Goal: Task Accomplishment & Management: Use online tool/utility

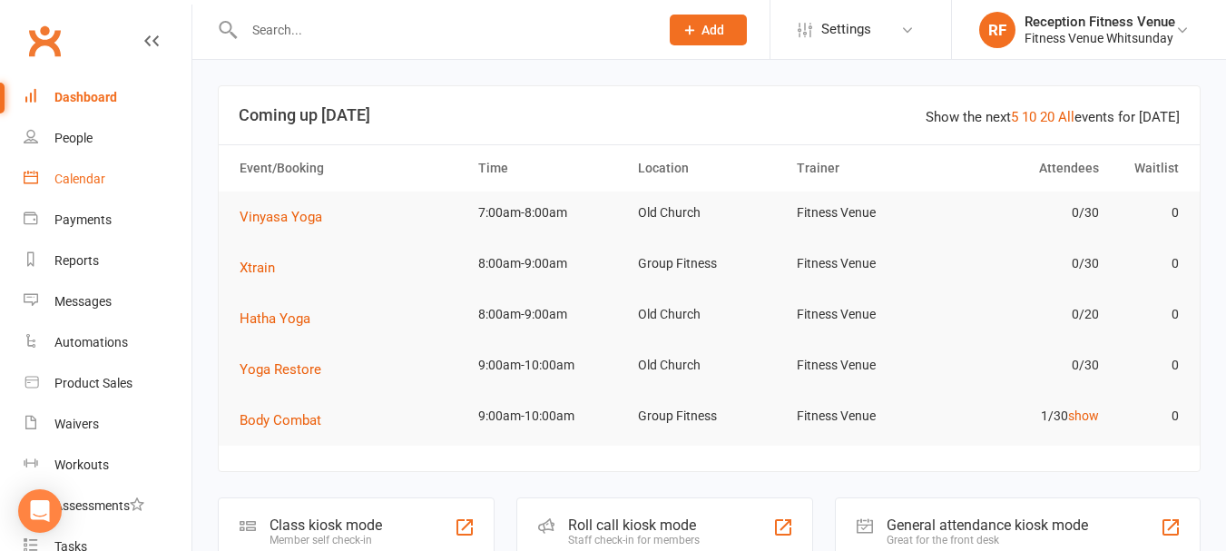
click at [83, 179] on div "Calendar" at bounding box center [79, 179] width 51 height 15
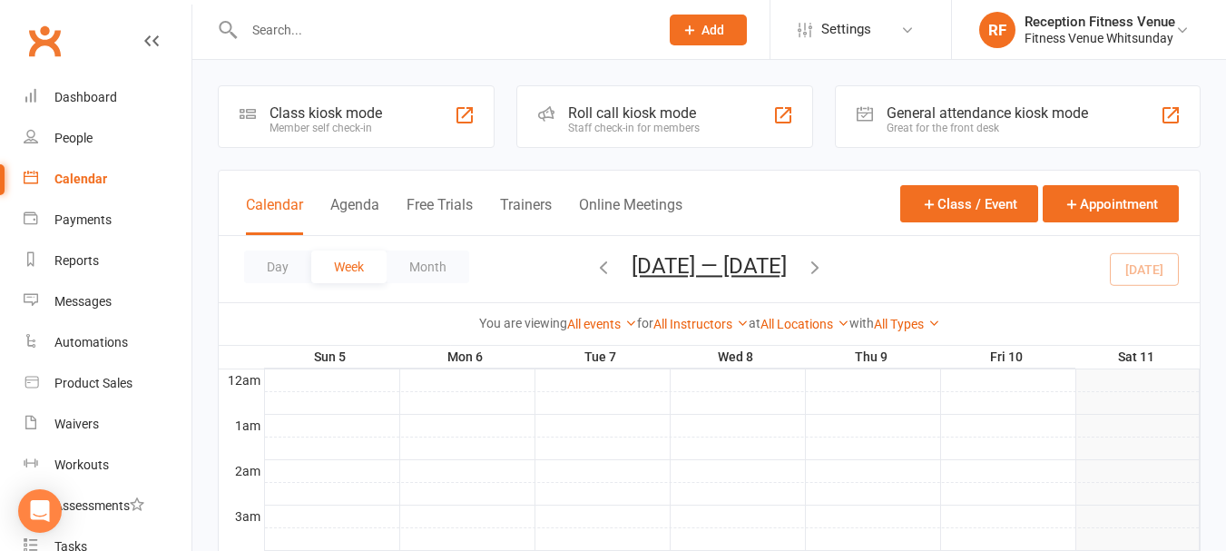
click at [912, 118] on div "General attendance kiosk mode" at bounding box center [987, 112] width 201 height 17
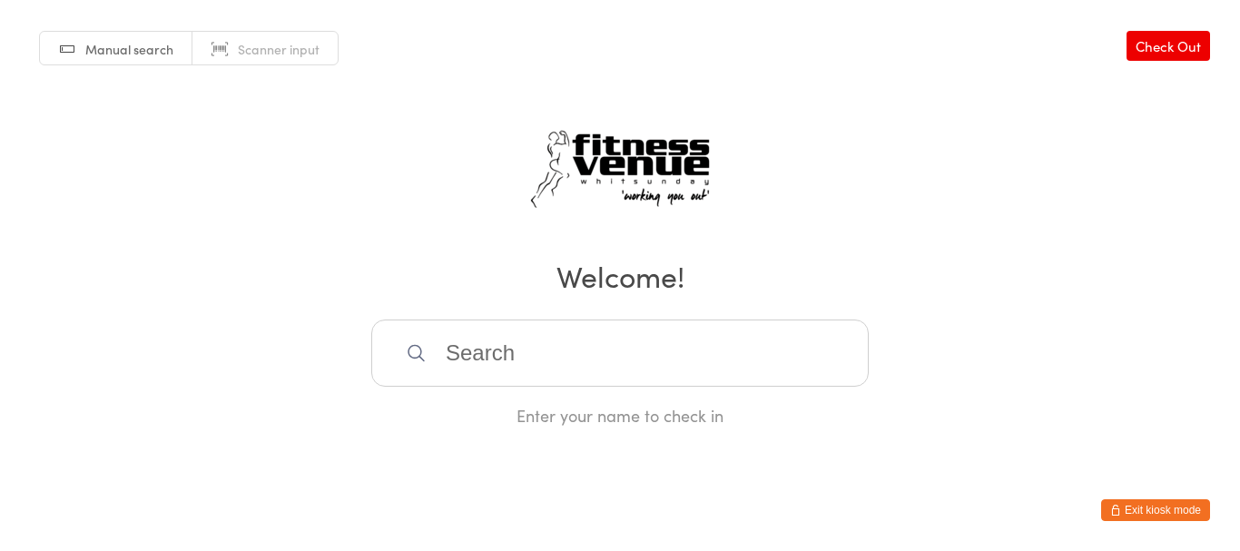
click at [124, 45] on span "Manual search" at bounding box center [129, 49] width 88 height 18
